Goal: Transaction & Acquisition: Purchase product/service

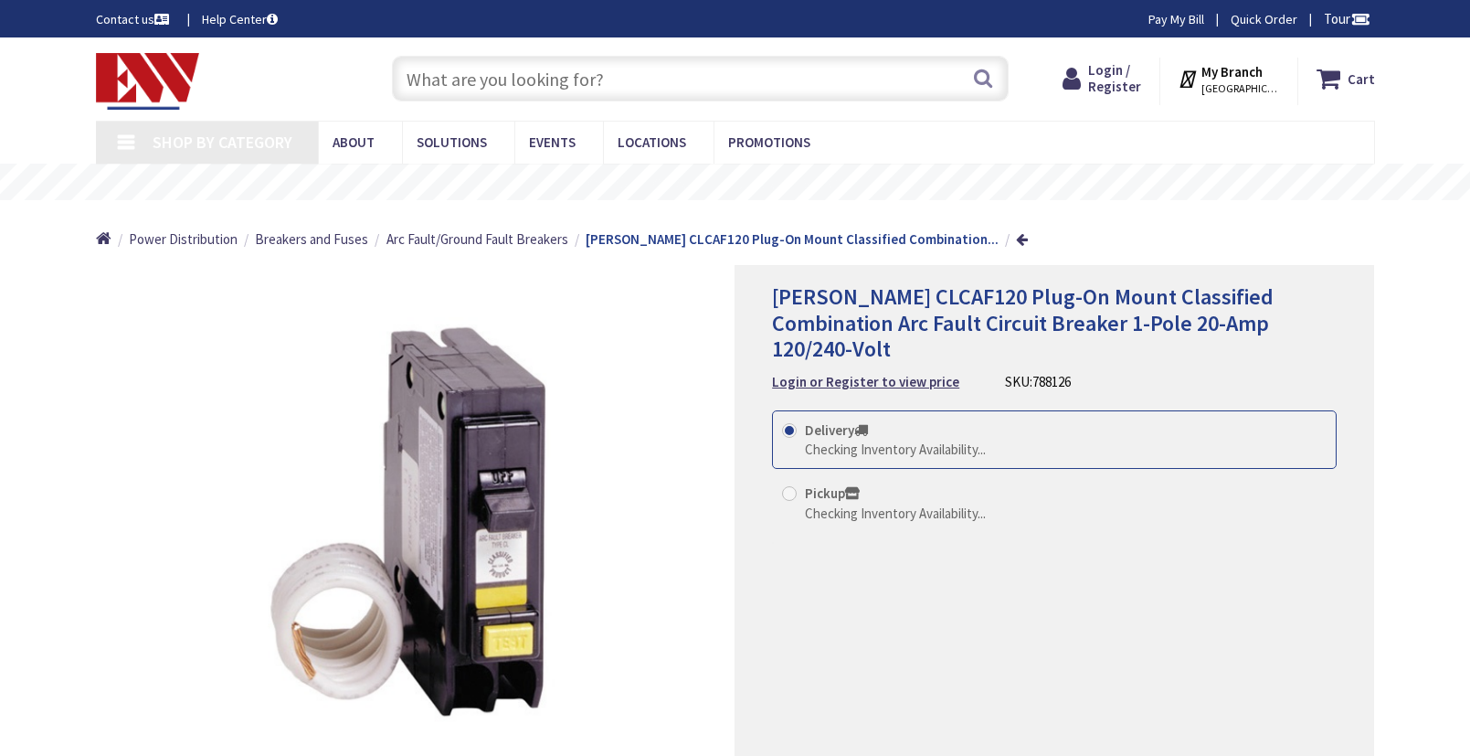
type input "[STREET_ADDRESS]"
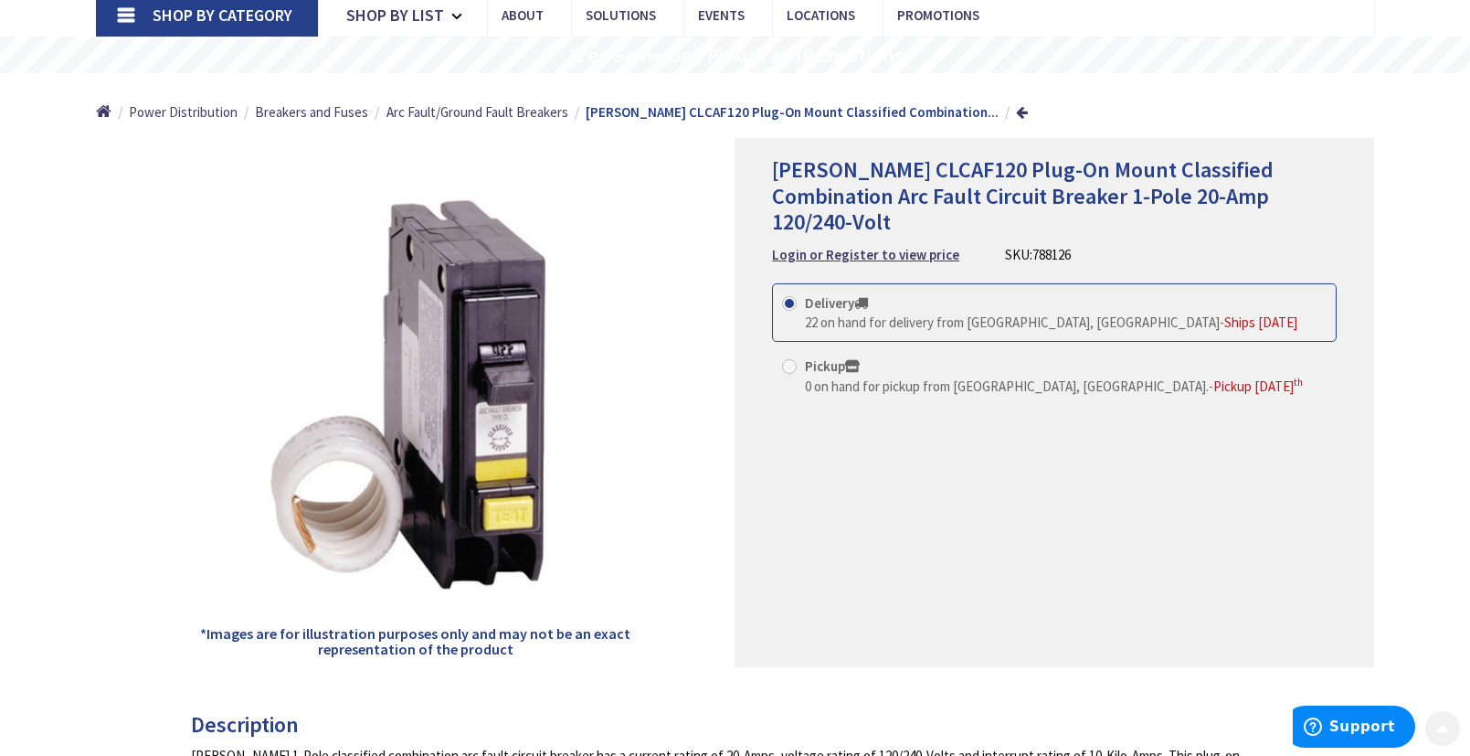
scroll to position [154, 0]
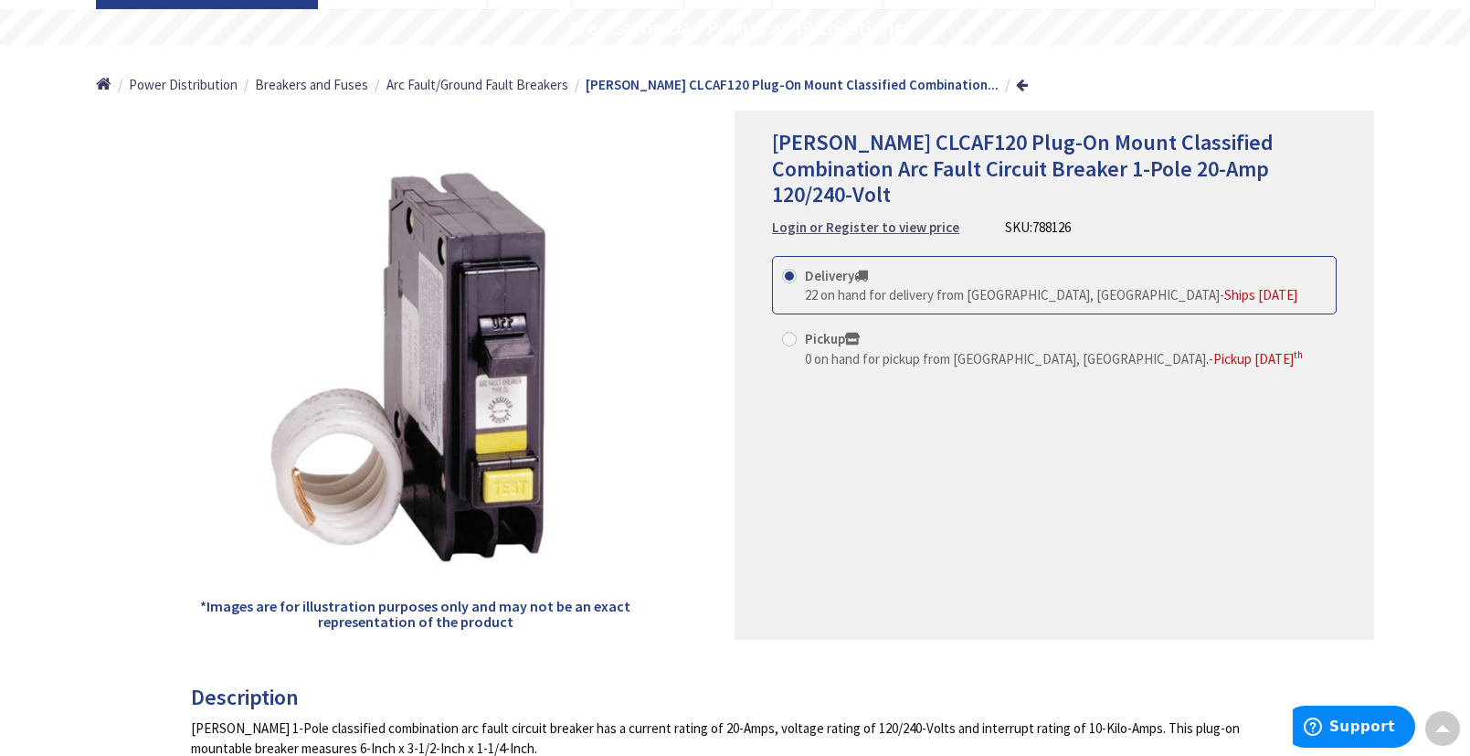
click at [895, 218] on strong "Login or Register to view price" at bounding box center [865, 226] width 187 height 17
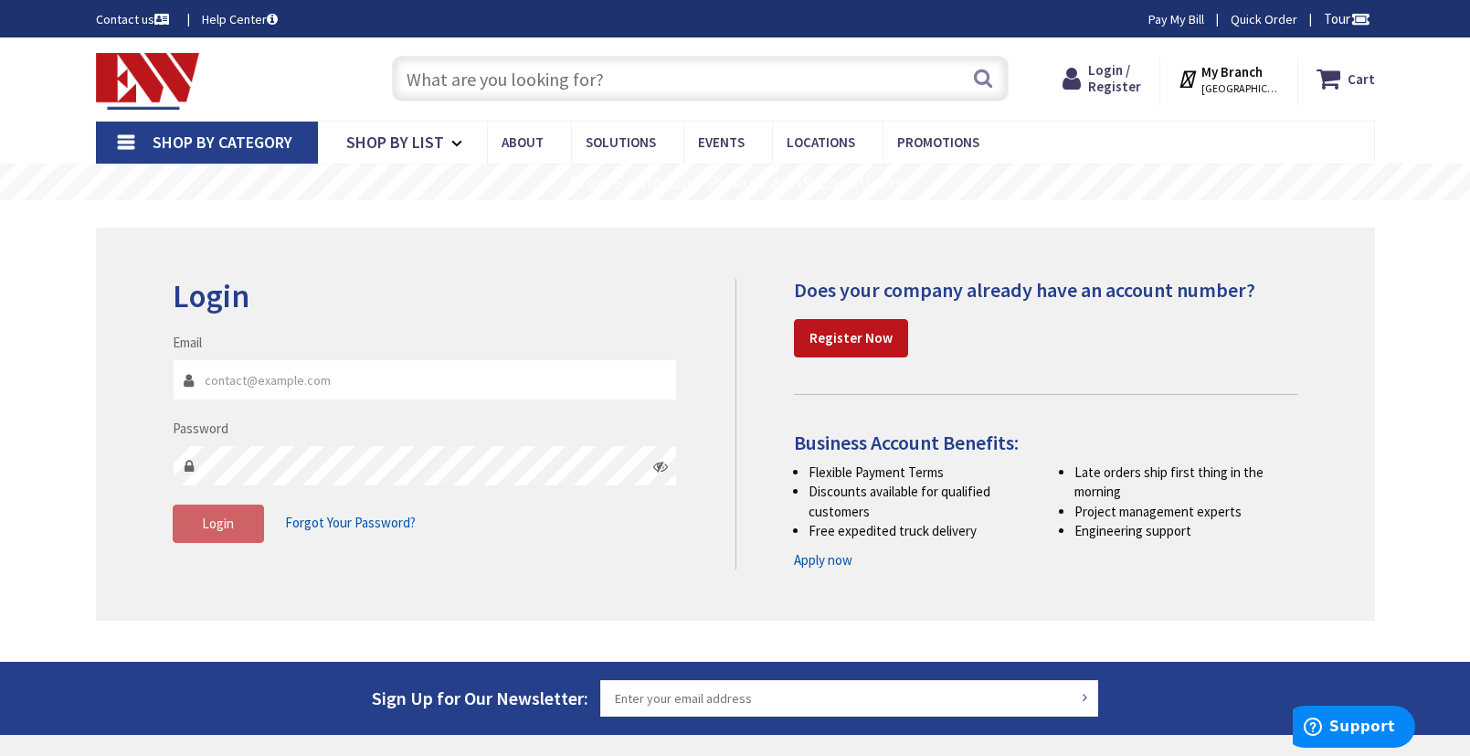
click at [392, 377] on input "Email" at bounding box center [425, 379] width 505 height 41
type input "[PERSON_NAME][EMAIL_ADDRESS][DOMAIN_NAME]"
click at [219, 531] on span "Login" at bounding box center [218, 522] width 32 height 17
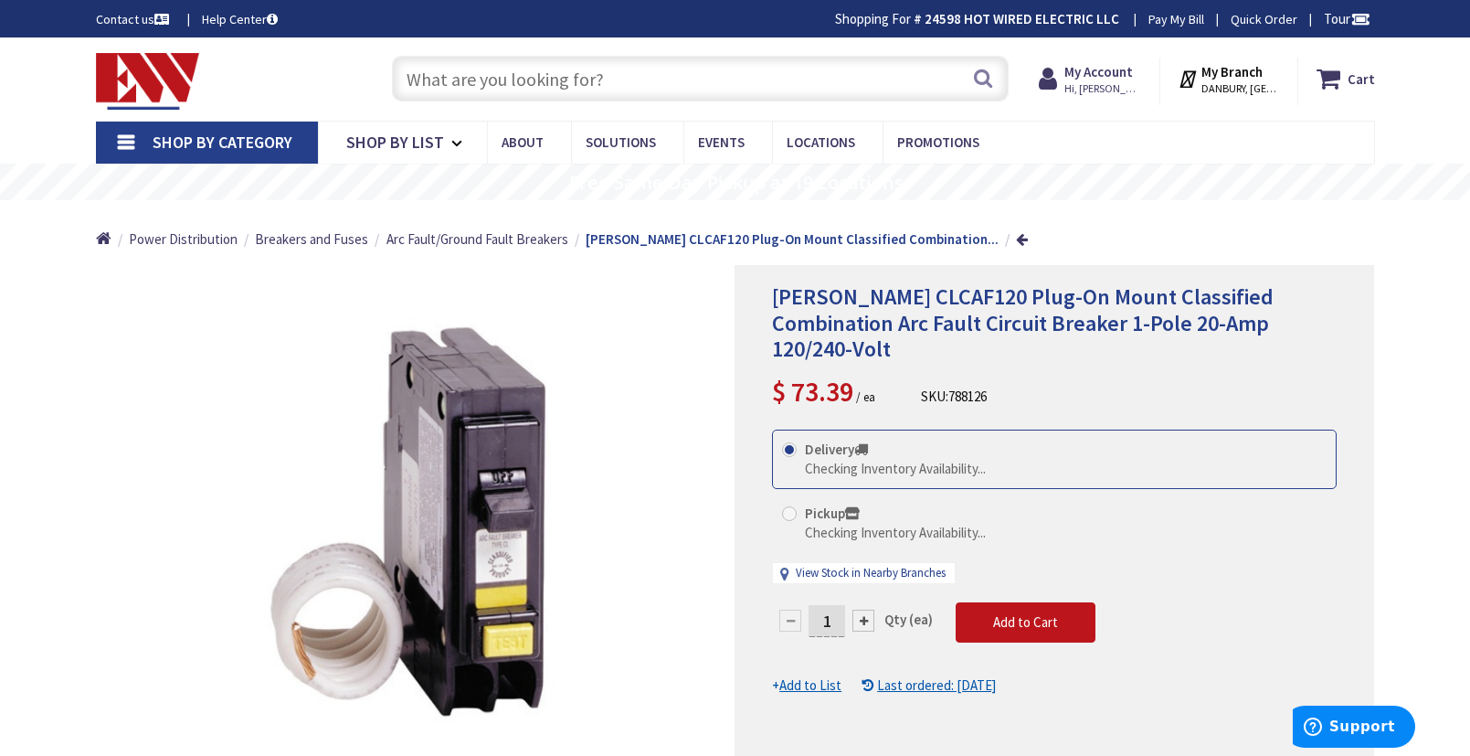
click at [672, 333] on div "*Images are for illustration purposes only and may not be an exact representati…" at bounding box center [416, 529] width 640 height 529
